Goal: Register for event/course

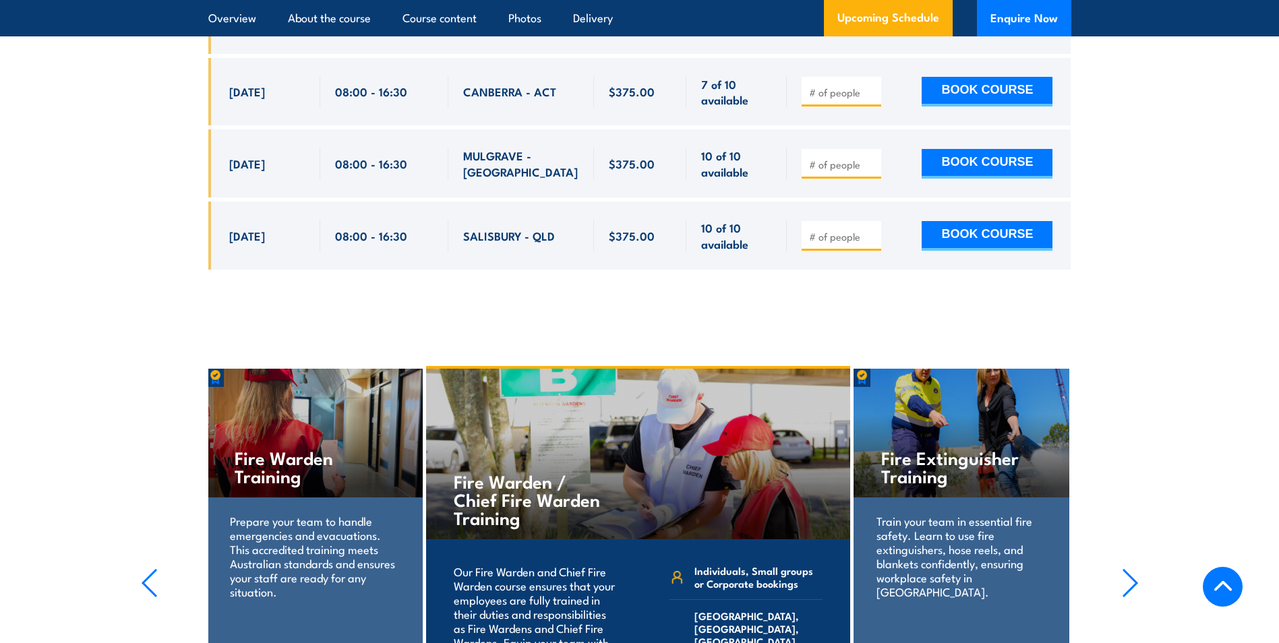
scroll to position [5947, 0]
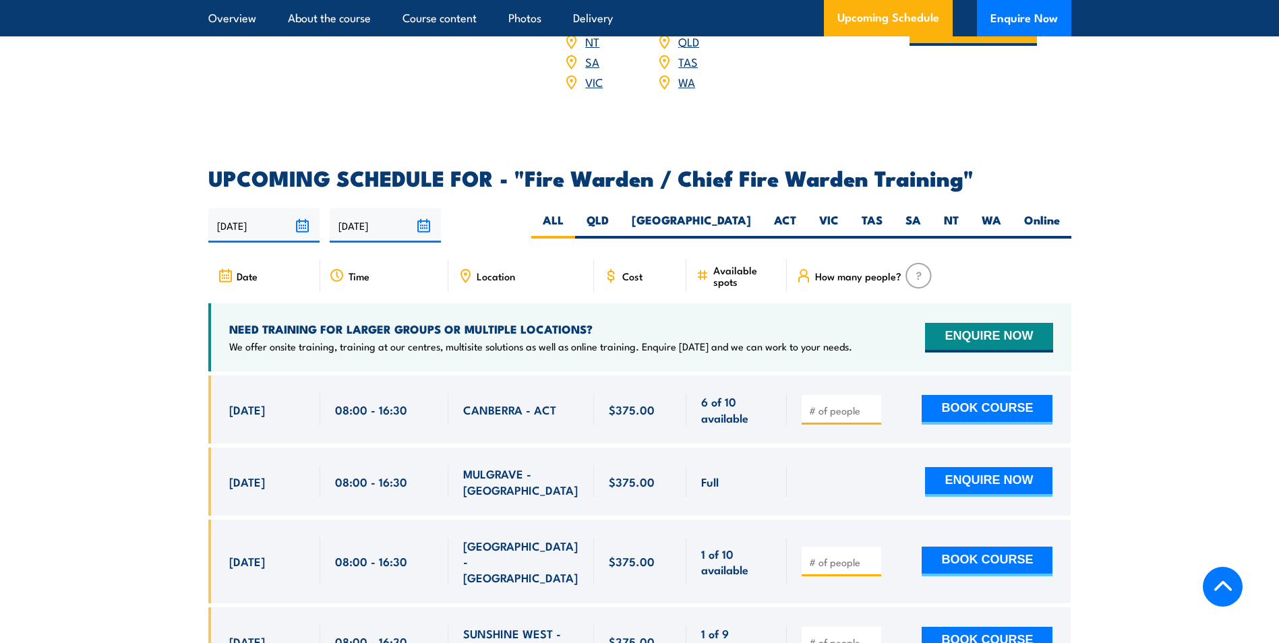
scroll to position [2226, 0]
click at [620, 215] on label "QLD" at bounding box center [597, 225] width 45 height 26
click at [618, 215] on input "QLD" at bounding box center [613, 216] width 9 height 9
radio input "true"
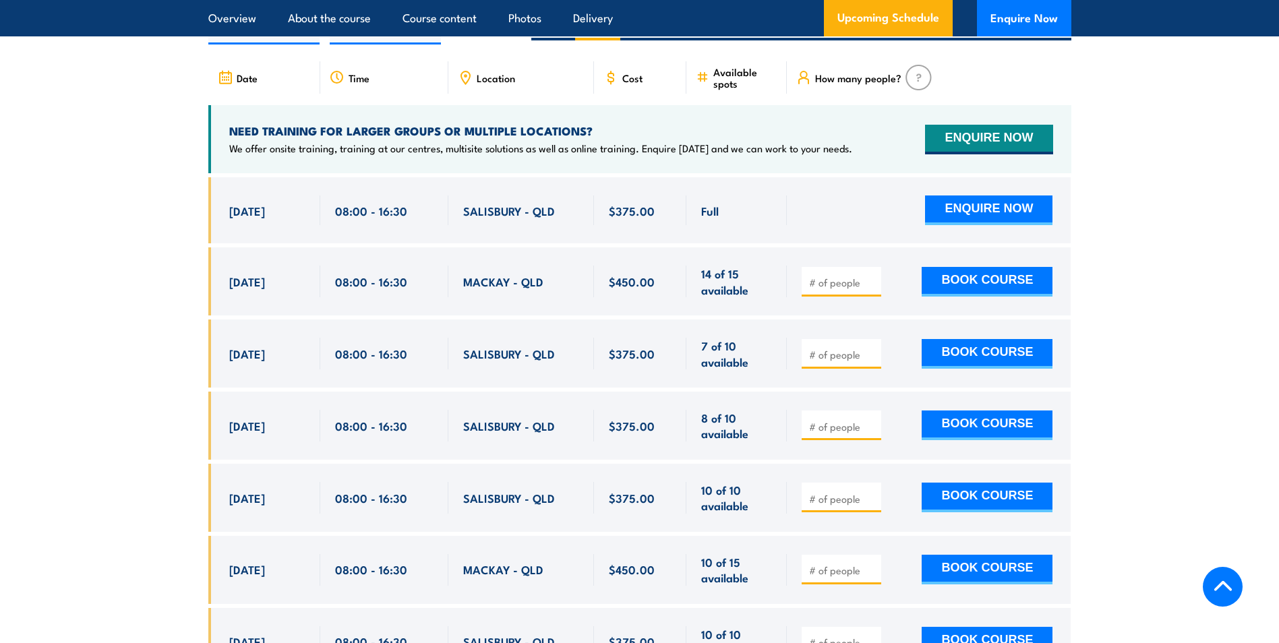
scroll to position [2456, 0]
